Goal: Check status: Check status

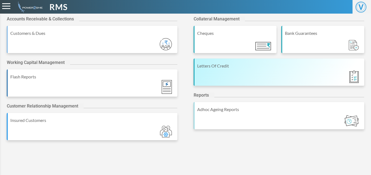
click at [266, 64] on div "Letters Of Credit" at bounding box center [279, 65] width 164 height 7
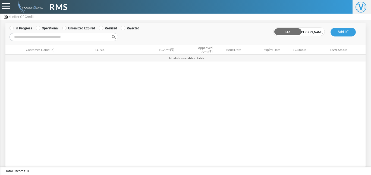
click at [40, 28] on label "Operational" at bounding box center [47, 28] width 23 height 5
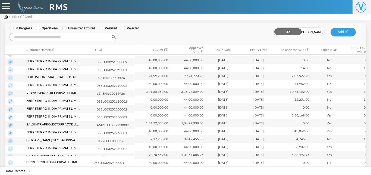
scroll to position [37, 0]
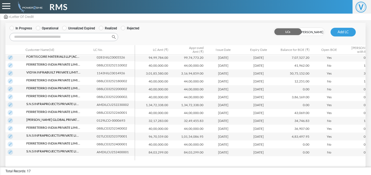
click at [9, 142] on img at bounding box center [10, 143] width 5 height 5
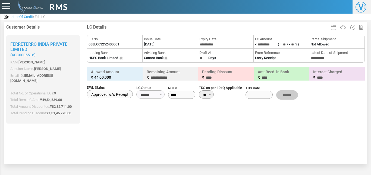
click at [107, 47] on li "LC No. 088LC03252400001" at bounding box center [114, 42] width 55 height 14
copy li "LC No. 088LC03252400001"
click at [154, 46] on label "[DATE]" at bounding box center [149, 44] width 11 height 5
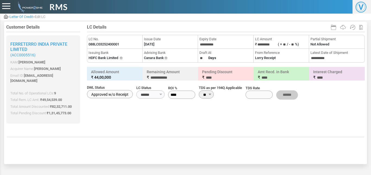
click at [154, 46] on label "[DATE]" at bounding box center [149, 44] width 11 height 5
copy li "Issue Date"
click at [154, 46] on label "[DATE]" at bounding box center [149, 44] width 11 height 5
